Goal: Transaction & Acquisition: Download file/media

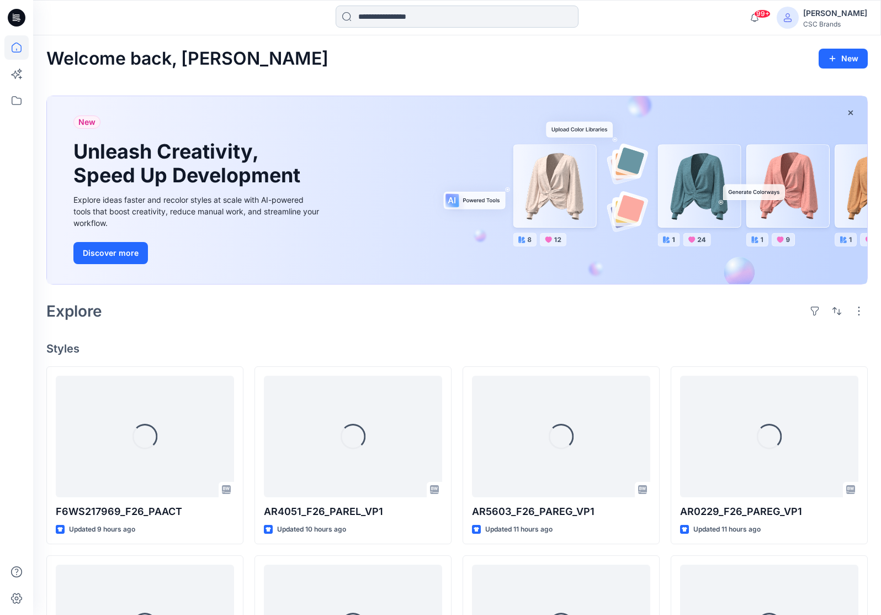
click at [364, 19] on input at bounding box center [457, 17] width 243 height 22
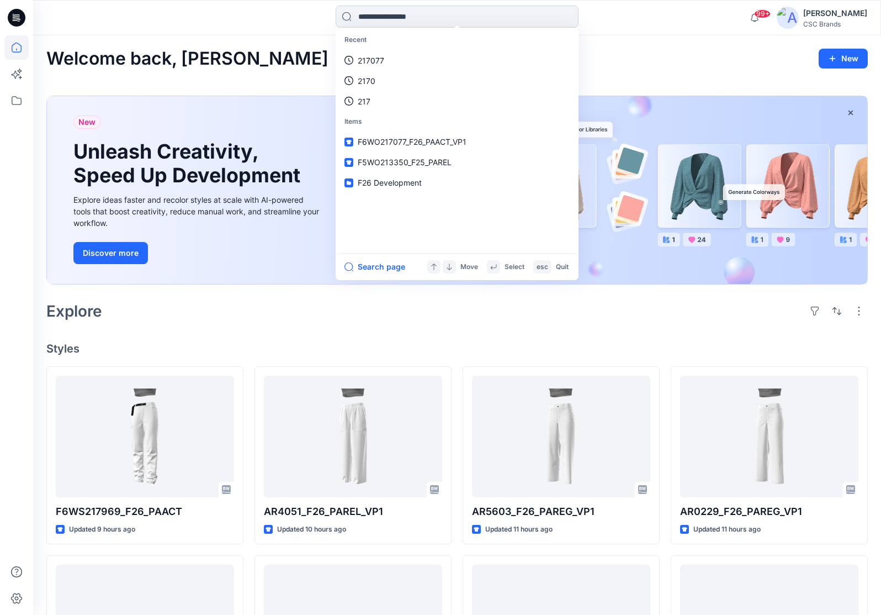
paste input "*******"
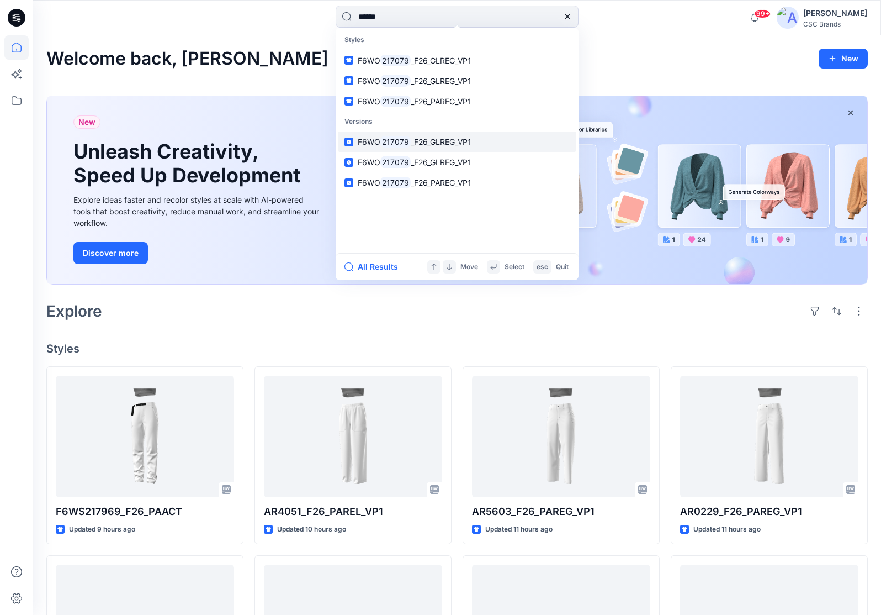
type input "******"
click at [459, 141] on span "_F26_GLREG_VP1" at bounding box center [441, 141] width 61 height 9
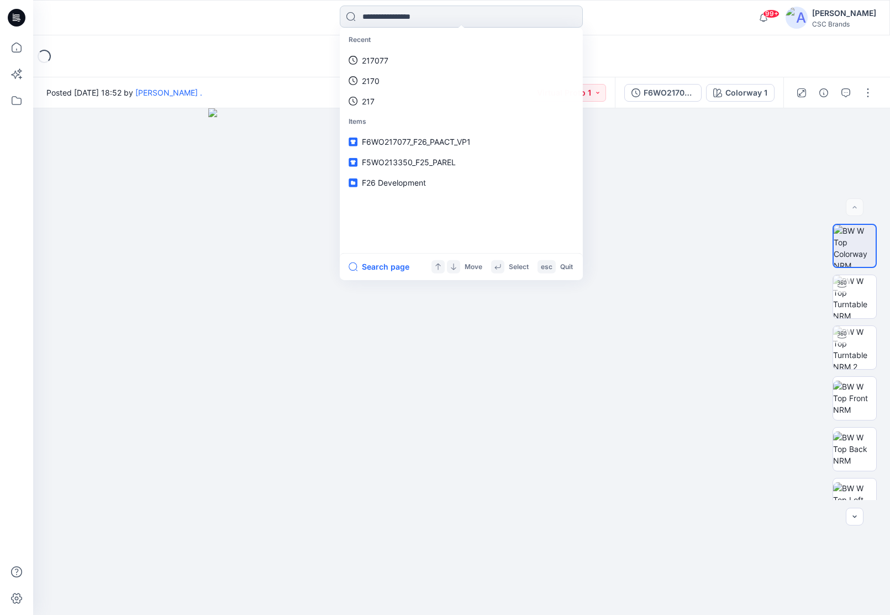
click at [426, 22] on input at bounding box center [461, 17] width 243 height 22
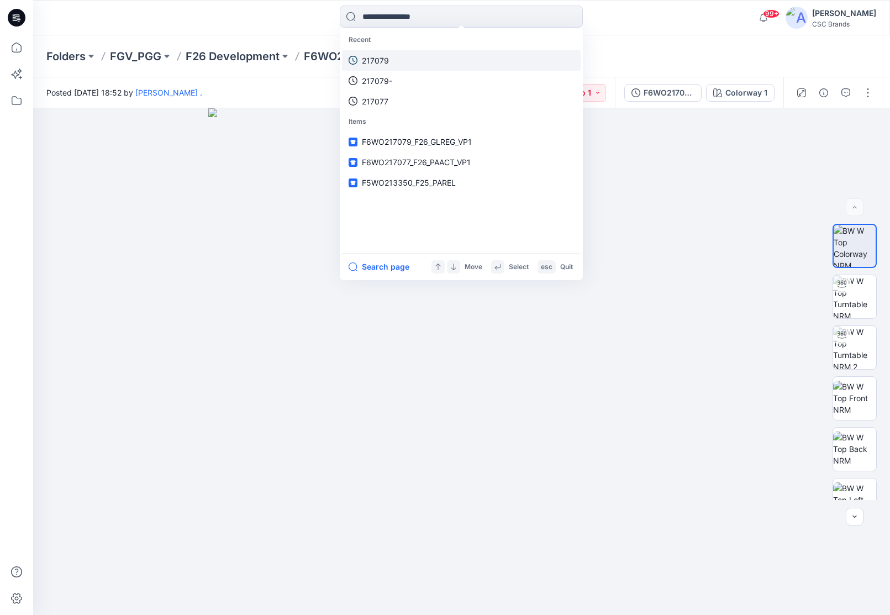
click at [390, 65] on link "217079" at bounding box center [461, 60] width 239 height 20
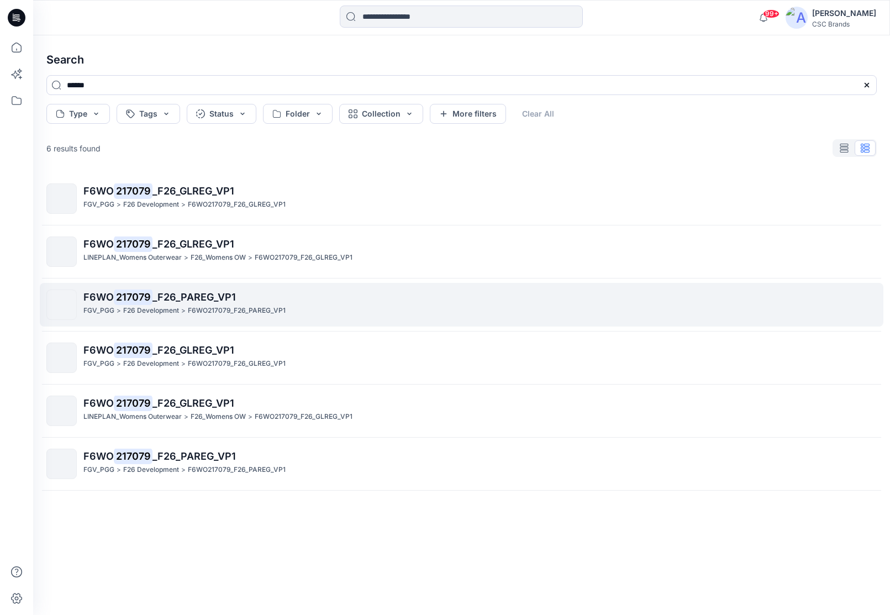
click at [198, 305] on p "F6WO217079_F26_PAREG_VP1" at bounding box center [237, 311] width 98 height 12
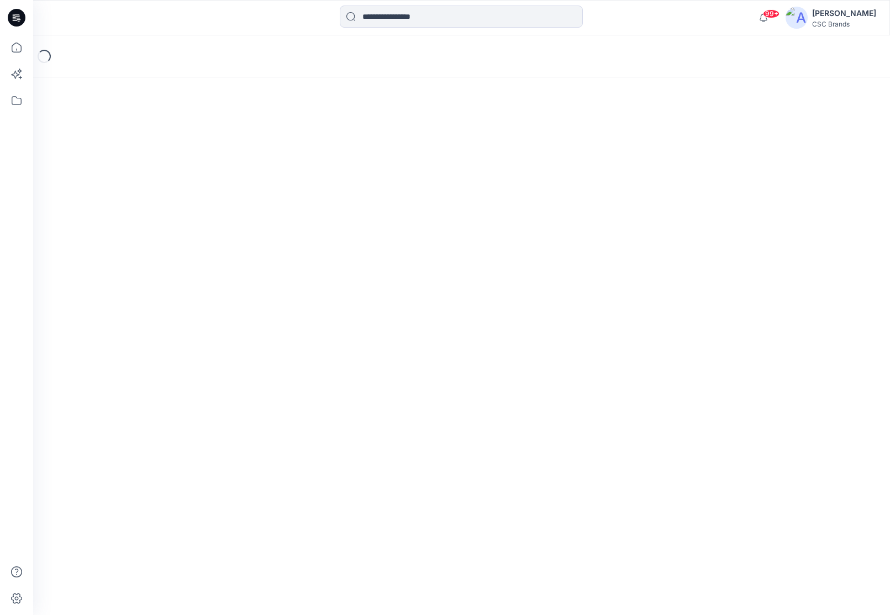
click at [198, 305] on div "Loading..." at bounding box center [461, 324] width 856 height 579
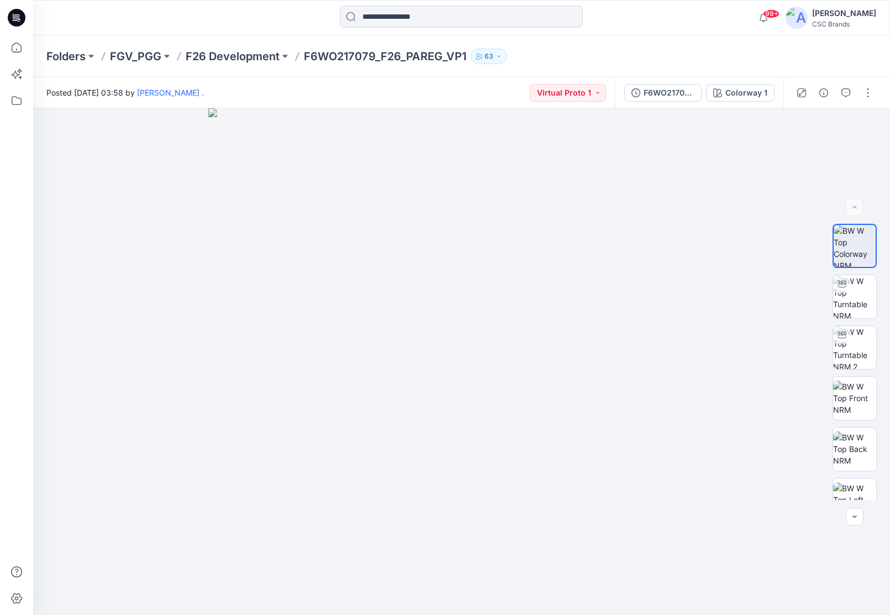
click at [779, 49] on div "Folders FGV_PGG F26 Development F6WO217079_F26_PAREG_VP1 63" at bounding box center [418, 56] width 744 height 15
click at [667, 90] on div "F6WO217079_F26_PAREG_VP1" at bounding box center [668, 93] width 51 height 12
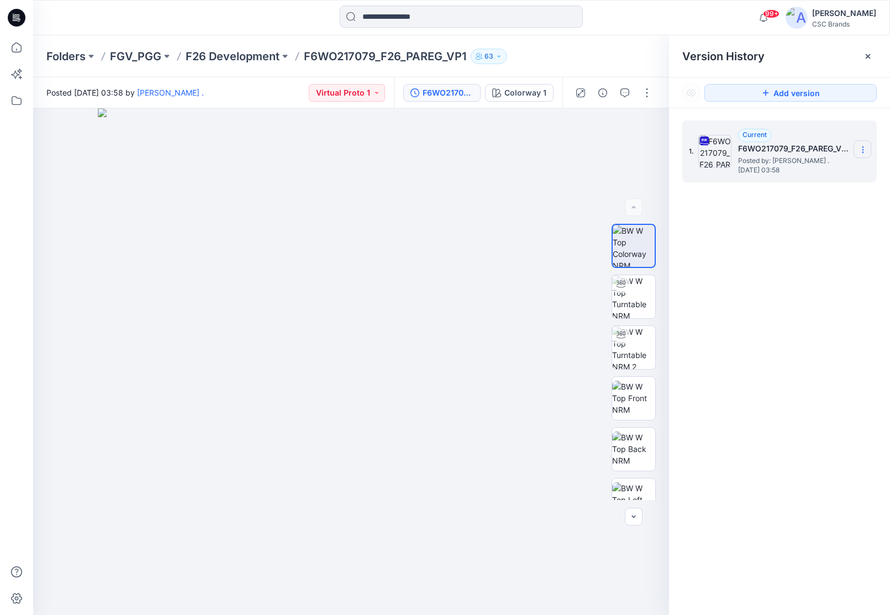
click at [863, 150] on icon at bounding box center [862, 149] width 9 height 9
click at [830, 167] on span "Download Source BW File" at bounding box center [806, 171] width 92 height 13
